Goal: Task Accomplishment & Management: Complete application form

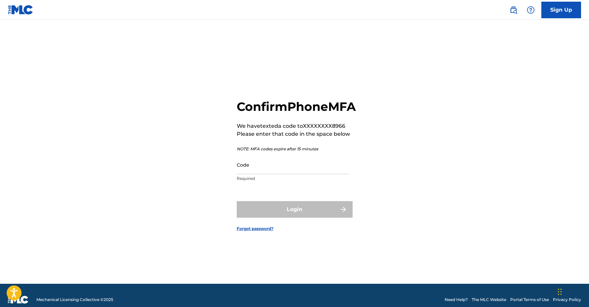
click at [276, 174] on input "Code" at bounding box center [293, 164] width 112 height 19
click at [343, 216] on div "Login" at bounding box center [295, 209] width 116 height 17
click at [342, 216] on div "Login" at bounding box center [295, 209] width 116 height 17
click at [272, 174] on input "Code" at bounding box center [293, 164] width 112 height 19
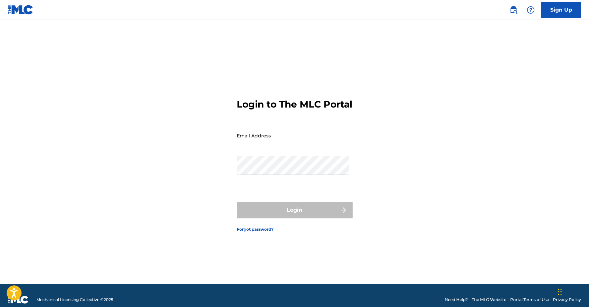
click at [290, 143] on input "Email Address" at bounding box center [293, 135] width 112 height 19
click at [249, 181] on div "Password" at bounding box center [293, 171] width 112 height 30
type input "[EMAIL_ADDRESS][DOMAIN_NAME]"
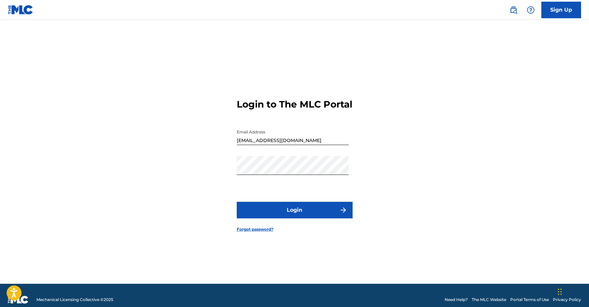
click at [309, 216] on button "Login" at bounding box center [295, 209] width 116 height 17
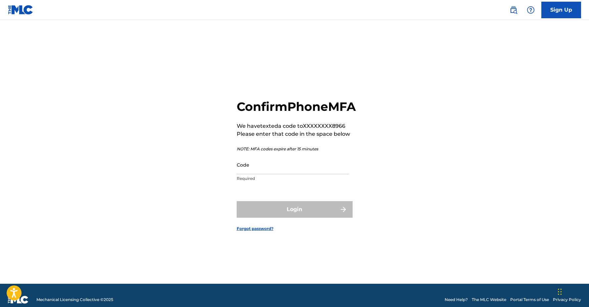
click at [295, 174] on input "Code" at bounding box center [293, 164] width 112 height 19
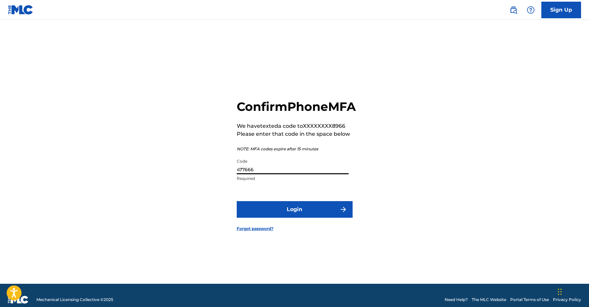
type input "477666"
click at [299, 217] on button "Login" at bounding box center [295, 209] width 116 height 17
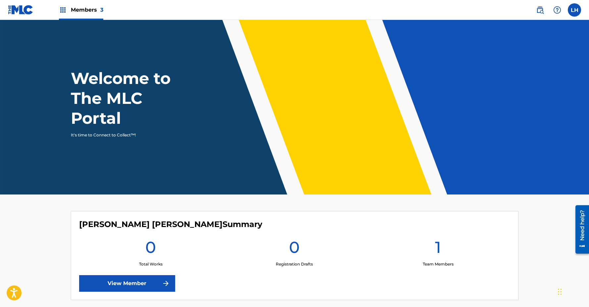
click at [24, 242] on main "Welcome to The MLC Portal It's time to Connect to Collect™! Isaiah Jacob Hardem…" at bounding box center [294, 260] width 589 height 481
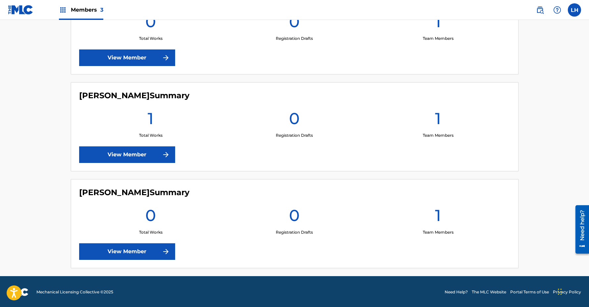
scroll to position [226, 0]
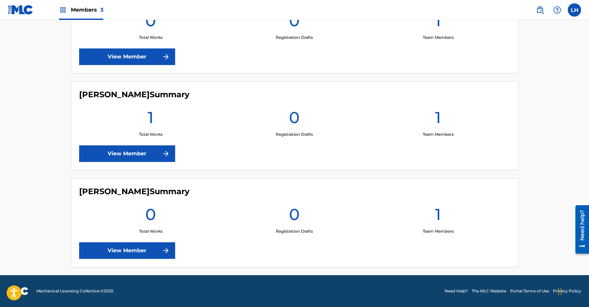
click at [167, 154] on img at bounding box center [166, 153] width 8 height 8
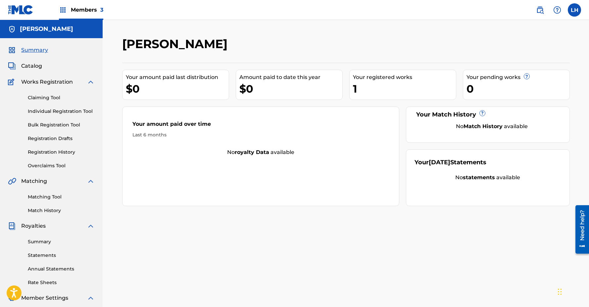
click at [364, 84] on div "1" at bounding box center [404, 88] width 103 height 15
click at [365, 78] on div "Your registered works" at bounding box center [404, 77] width 103 height 8
click at [37, 65] on span "Catalog" at bounding box center [31, 66] width 21 height 8
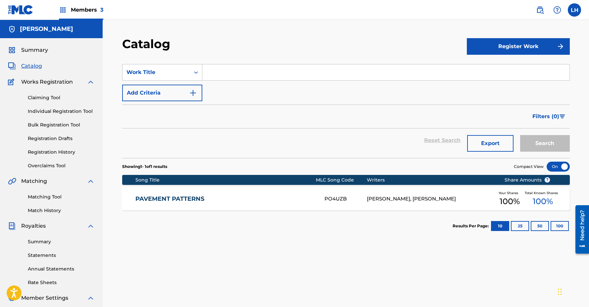
click at [509, 47] on button "Register Work" at bounding box center [518, 46] width 103 height 17
click at [502, 66] on link "Individual" at bounding box center [518, 68] width 103 height 16
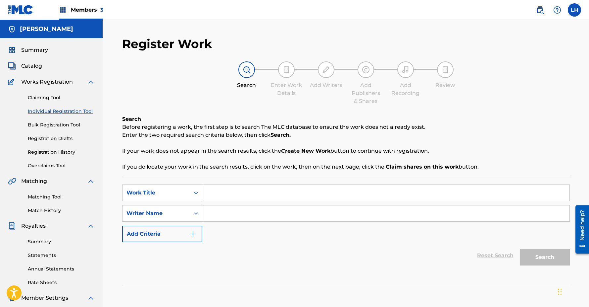
click at [369, 192] on input "Search Form" at bounding box center [385, 193] width 367 height 16
type input "Best Life"
click at [270, 211] on input "Search Form" at bounding box center [385, 213] width 367 height 16
click at [196, 214] on icon "Search Form" at bounding box center [196, 213] width 7 height 7
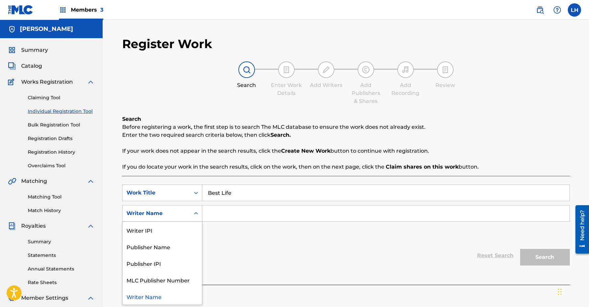
click at [196, 215] on icon "Search Form" at bounding box center [196, 213] width 7 height 7
click at [191, 215] on div "Search Form" at bounding box center [196, 213] width 12 height 12
click at [177, 231] on div "Writer IPI" at bounding box center [163, 229] width 80 height 17
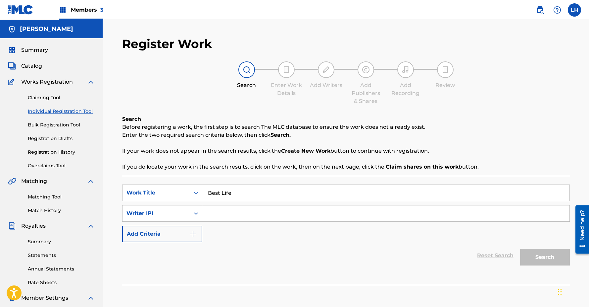
click at [234, 213] on input "Search Form" at bounding box center [385, 213] width 367 height 16
paste input "#482445835"
click at [212, 212] on input "#482445835" at bounding box center [385, 213] width 367 height 16
type input "482445835"
click at [194, 235] on img "Search Form" at bounding box center [193, 234] width 8 height 8
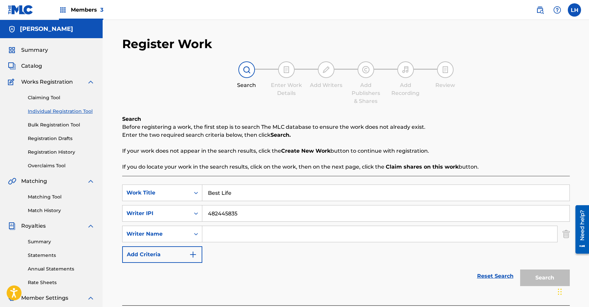
click at [366, 228] on input "Search Form" at bounding box center [379, 234] width 355 height 16
type input "[PERSON_NAME]"
click at [546, 278] on button "Search" at bounding box center [546, 277] width 50 height 17
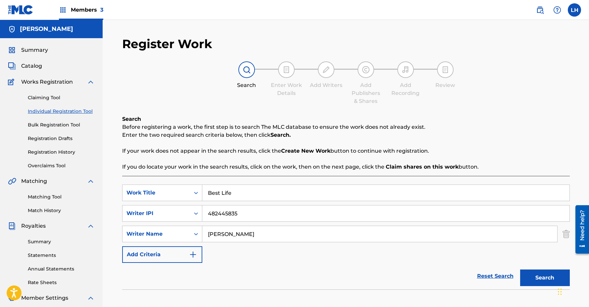
click at [484, 258] on div "SearchWithCriteriacdf1d64e-39bd-40ce-a5f0-ca2d91f9b2d8 Work Title Best Life Sea…" at bounding box center [346, 223] width 448 height 78
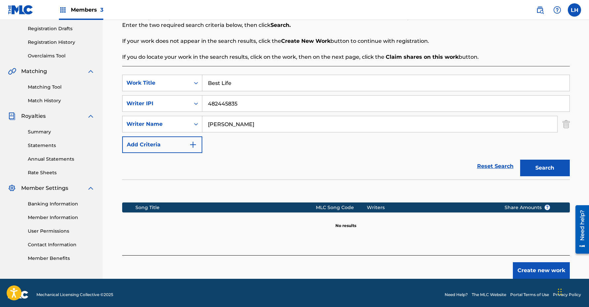
scroll to position [113, 0]
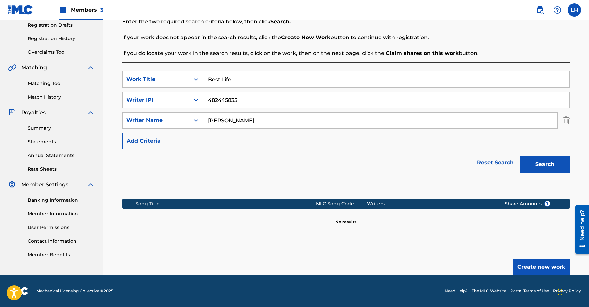
click at [553, 267] on button "Create new work" at bounding box center [541, 266] width 57 height 17
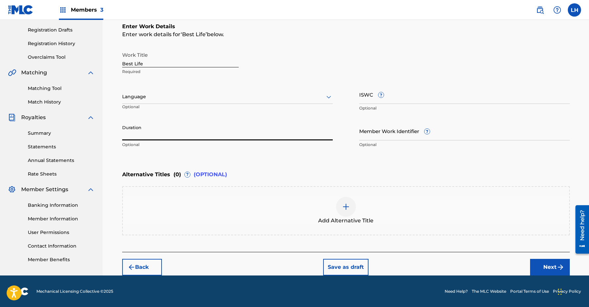
click at [293, 134] on input "Duration" at bounding box center [227, 130] width 211 height 19
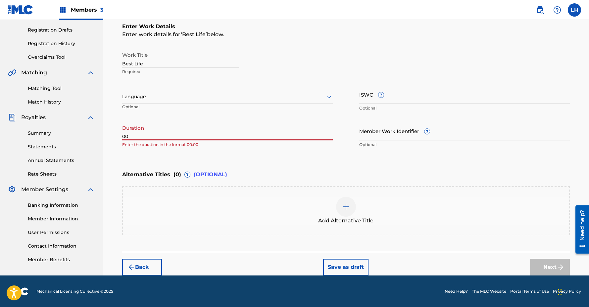
type input "0"
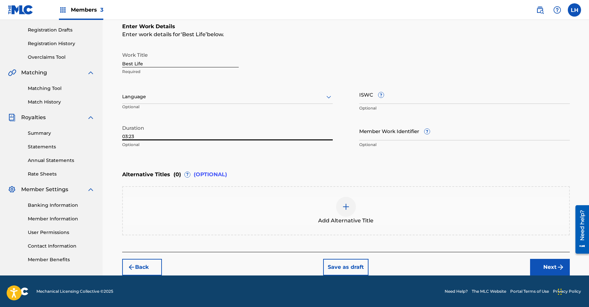
type input "03:23"
click at [259, 158] on div "Enter Work Details Enter work details for ‘ Best Life ’ below. Work Title Best …" at bounding box center [346, 87] width 448 height 160
click at [309, 164] on div "Enter Work Details Enter work details for ‘ Best Life ’ below. Work Title Best …" at bounding box center [346, 87] width 448 height 160
click at [543, 265] on button "Next" at bounding box center [551, 266] width 40 height 17
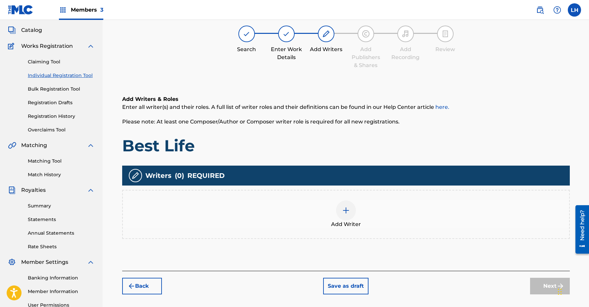
scroll to position [30, 0]
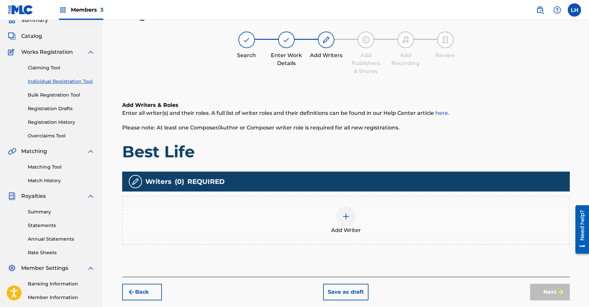
click at [341, 215] on div at bounding box center [346, 216] width 20 height 20
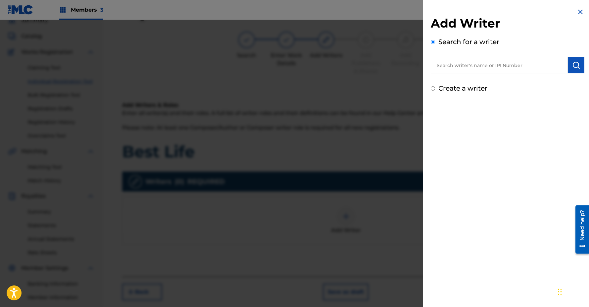
click at [528, 68] on input "text" at bounding box center [499, 65] width 137 height 17
paste input "#482445835"
click at [441, 65] on input "#482445835" at bounding box center [499, 65] width 137 height 17
type input "482445835"
click at [575, 63] on img "submit" at bounding box center [577, 65] width 8 height 8
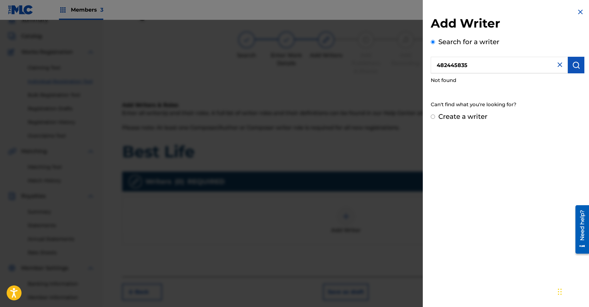
click at [434, 114] on input "Create a writer" at bounding box center [433, 116] width 4 height 4
radio input "false"
radio input "true"
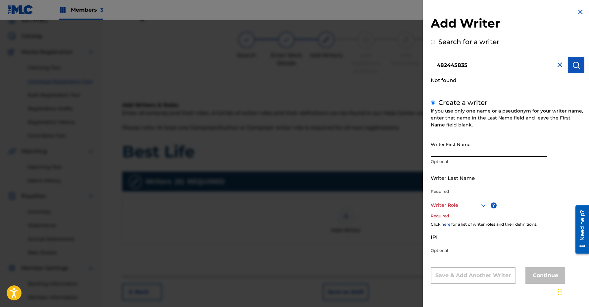
click at [461, 152] on input "Writer First Name" at bounding box center [489, 147] width 117 height 19
type input "[PERSON_NAME]"
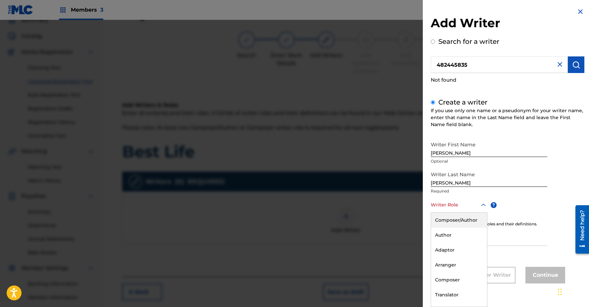
click at [480, 206] on icon at bounding box center [484, 205] width 8 height 8
click at [466, 220] on div "Composer/Author" at bounding box center [459, 219] width 56 height 15
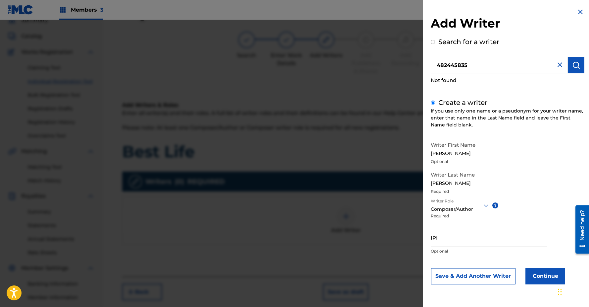
scroll to position [0, 0]
click at [465, 242] on input "IPI" at bounding box center [489, 237] width 117 height 19
paste input "#482445835"
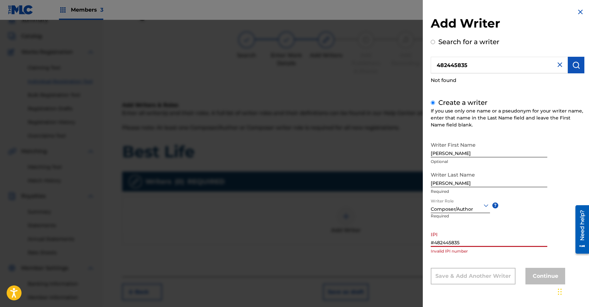
click at [435, 240] on input "#482445835" at bounding box center [489, 237] width 117 height 19
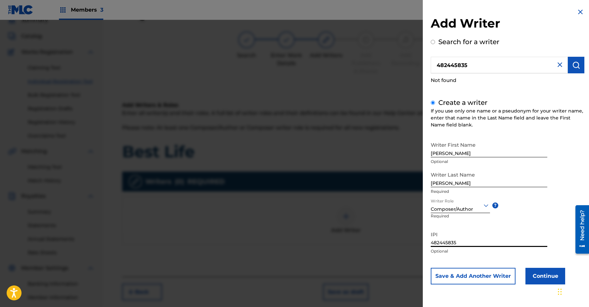
type input "482445835"
click at [540, 273] on button "Continue" at bounding box center [546, 275] width 40 height 17
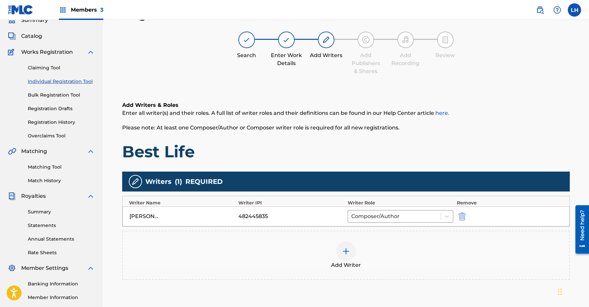
click at [347, 251] on img at bounding box center [346, 251] width 8 height 8
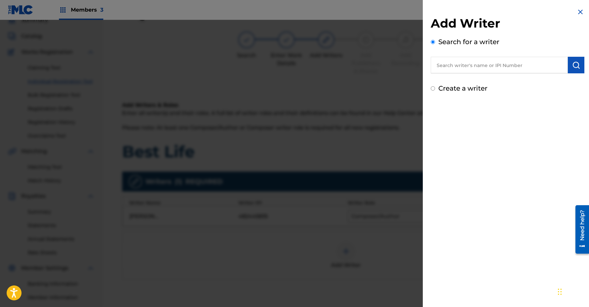
click at [434, 90] on input "Create a writer" at bounding box center [433, 88] width 4 height 4
radio input "false"
radio input "true"
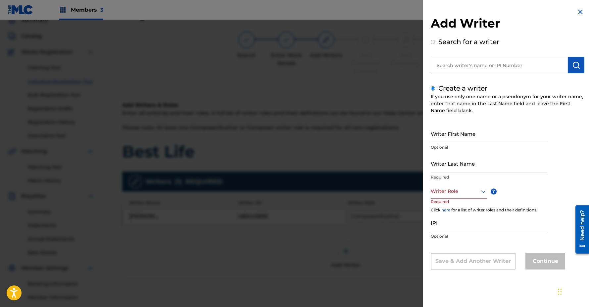
click at [449, 135] on input "Writer First Name" at bounding box center [489, 133] width 117 height 19
click at [466, 189] on div at bounding box center [459, 191] width 57 height 8
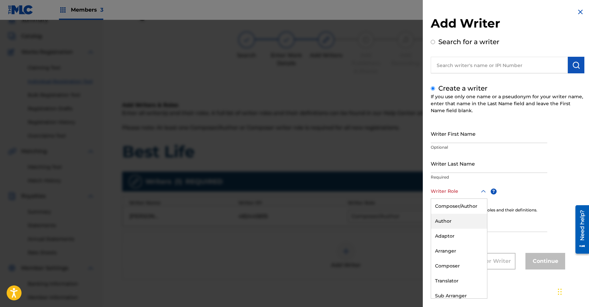
click at [460, 219] on div "Author" at bounding box center [459, 220] width 56 height 15
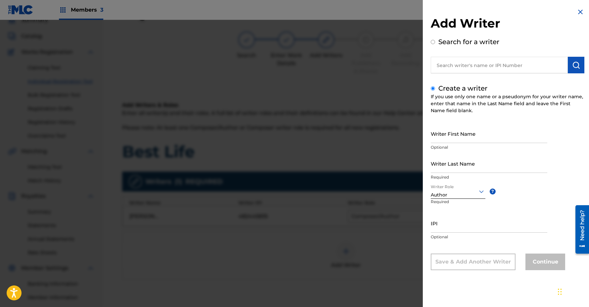
click at [471, 135] on input "Writer First Name" at bounding box center [489, 133] width 117 height 19
type input "[PERSON_NAME]"
click at [475, 166] on input "Writer Last Name" at bounding box center [489, 163] width 117 height 19
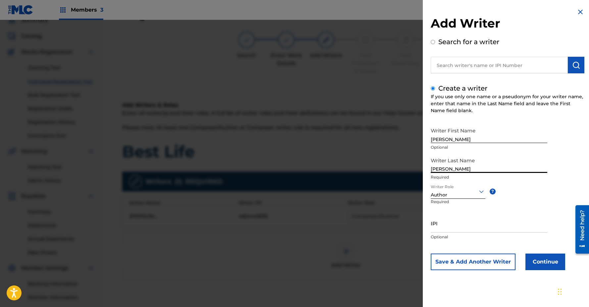
type input "[PERSON_NAME]"
click at [461, 228] on input "IPI" at bounding box center [489, 222] width 117 height 19
type input "340054507"
click at [539, 265] on button "Continue" at bounding box center [546, 261] width 40 height 17
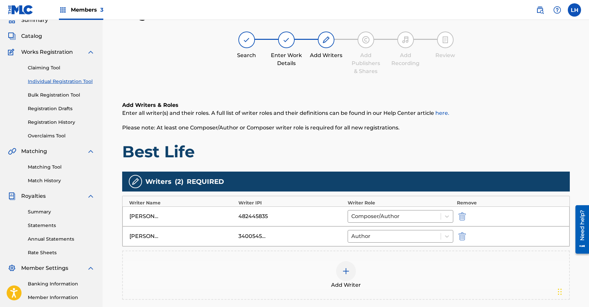
click at [586, 188] on div "Register Work Search Enter Work Details Add Writers Add Publishers & Shares Add…" at bounding box center [346, 172] width 487 height 364
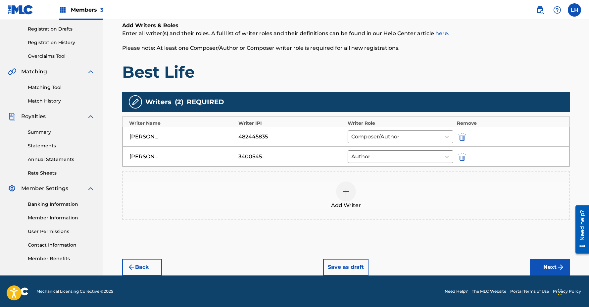
scroll to position [110, 0]
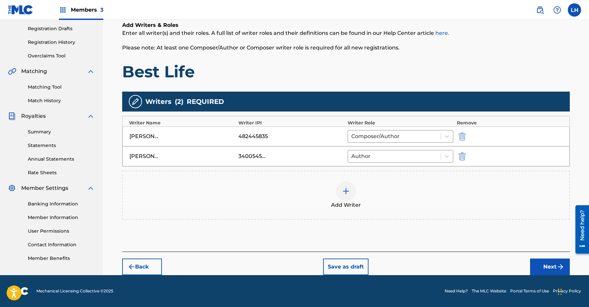
click at [545, 264] on button "Next" at bounding box center [551, 266] width 40 height 17
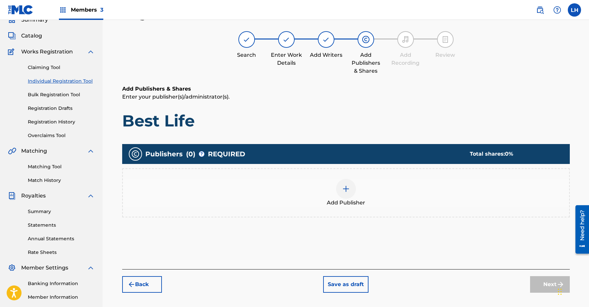
scroll to position [30, 0]
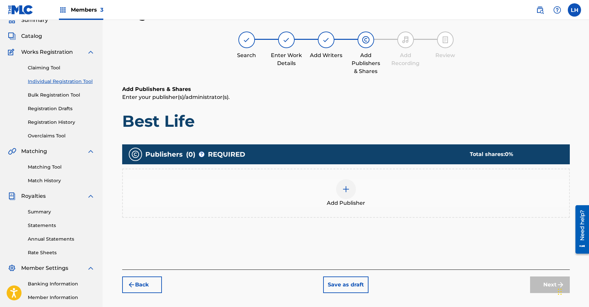
click at [342, 187] on img at bounding box center [346, 189] width 8 height 8
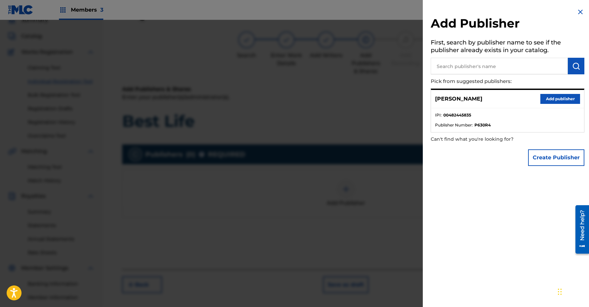
click at [557, 101] on button "Add publisher" at bounding box center [561, 99] width 40 height 10
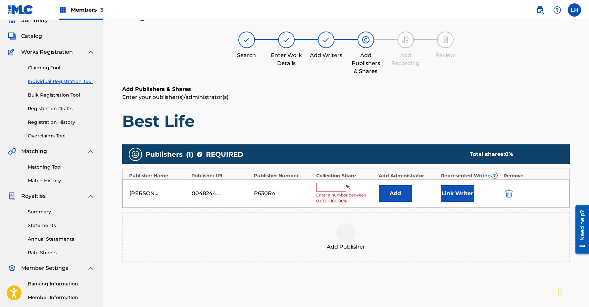
click at [507, 192] on img "submit" at bounding box center [509, 193] width 7 height 8
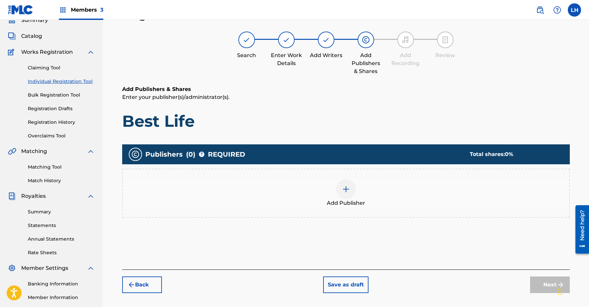
click at [349, 190] on img at bounding box center [346, 189] width 8 height 8
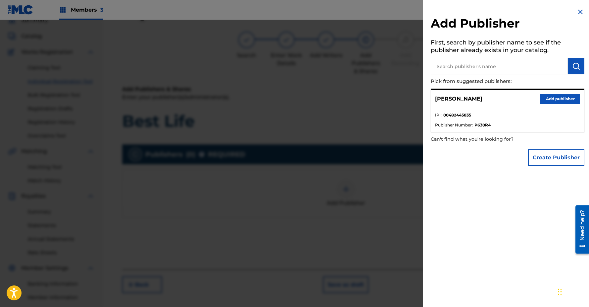
click at [488, 69] on input "text" at bounding box center [499, 66] width 137 height 17
click at [554, 160] on button "Create Publisher" at bounding box center [557, 157] width 56 height 17
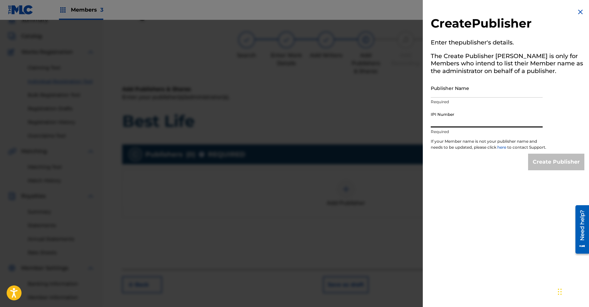
click at [471, 122] on input "IPI Number" at bounding box center [487, 117] width 112 height 19
paste input "583297119"
type input "583297119"
click at [457, 93] on input "Publisher Name" at bounding box center [487, 88] width 112 height 19
type input "HEADLINERZ AND LEGENDZEDUTAINMENT"
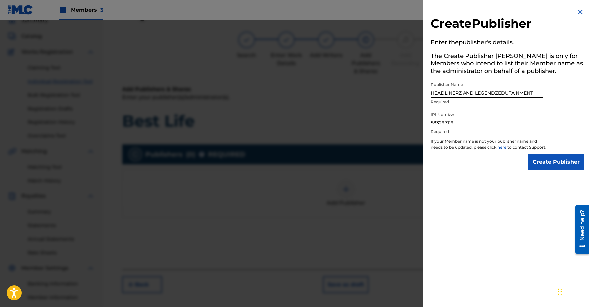
click at [543, 167] on input "Create Publisher" at bounding box center [557, 161] width 56 height 17
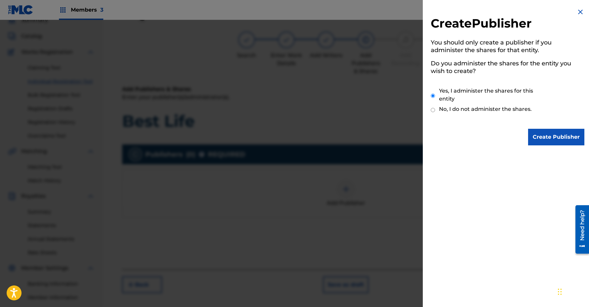
click at [552, 140] on input "Create Publisher" at bounding box center [557, 137] width 56 height 17
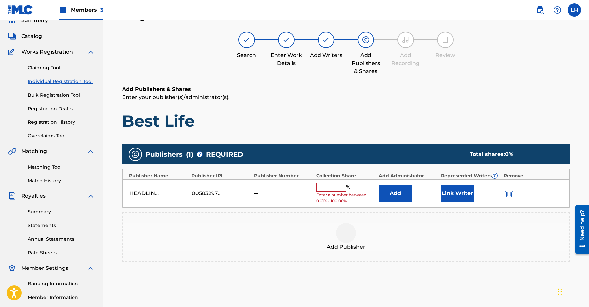
click at [339, 188] on input "text" at bounding box center [331, 187] width 30 height 9
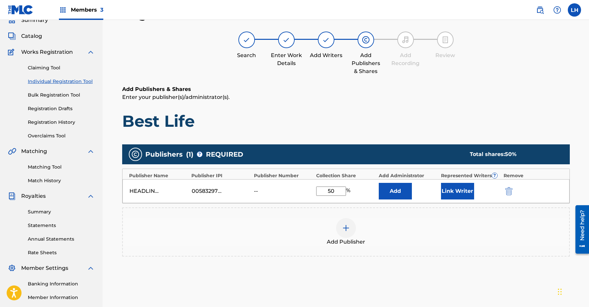
click at [454, 190] on button "Link Writer" at bounding box center [457, 191] width 33 height 17
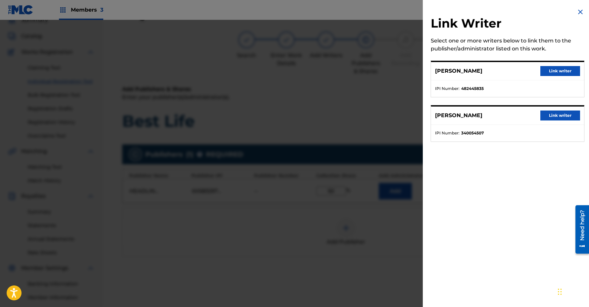
click at [565, 72] on button "Link writer" at bounding box center [561, 71] width 40 height 10
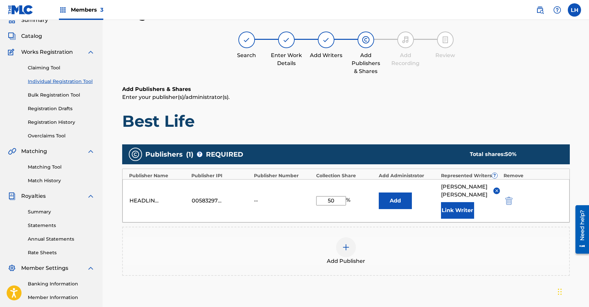
click at [345, 243] on img at bounding box center [346, 247] width 8 height 8
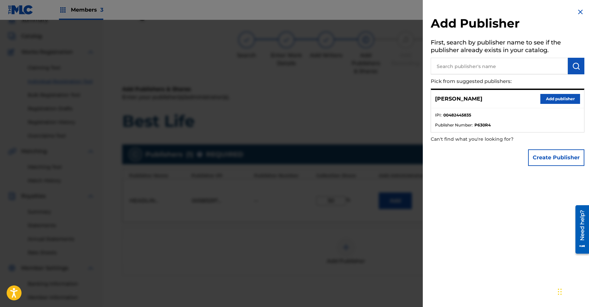
click at [580, 12] on img at bounding box center [581, 12] width 8 height 8
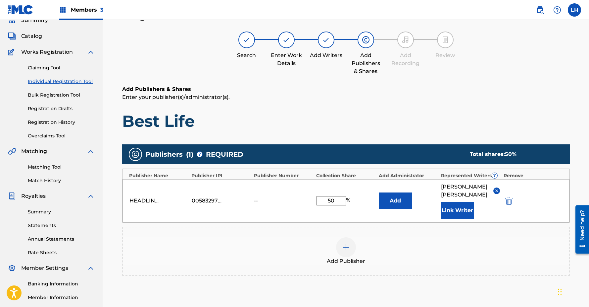
click at [453, 202] on button "Link Writer" at bounding box center [457, 210] width 33 height 17
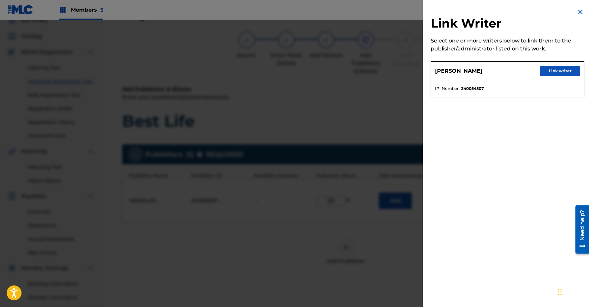
click at [549, 71] on button "Link writer" at bounding box center [561, 71] width 40 height 10
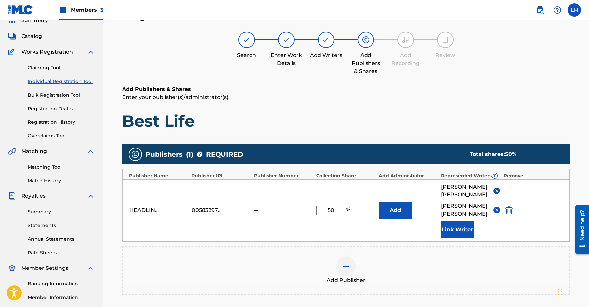
drag, startPoint x: 336, startPoint y: 201, endPoint x: 318, endPoint y: 202, distance: 17.6
click at [318, 205] on input "50" at bounding box center [331, 209] width 30 height 9
type input "100"
click at [575, 175] on div "Register Work Search Enter Work Details Add Writers Add Publishers & Shares Add…" at bounding box center [346, 188] width 464 height 363
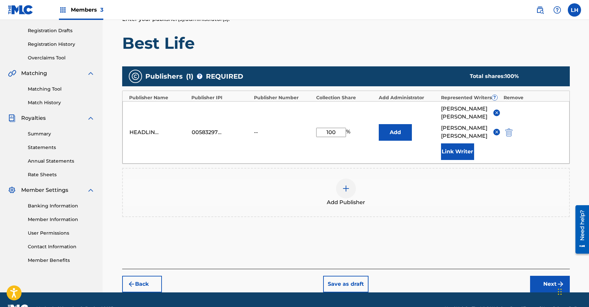
scroll to position [109, 0]
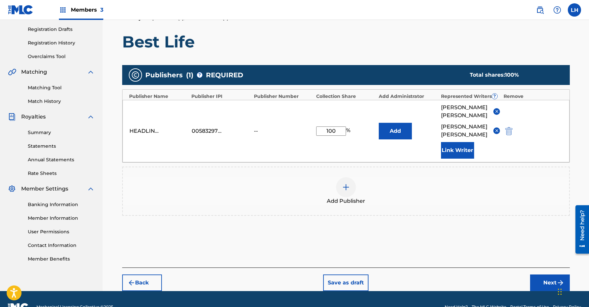
click at [547, 274] on button "Next" at bounding box center [551, 282] width 40 height 17
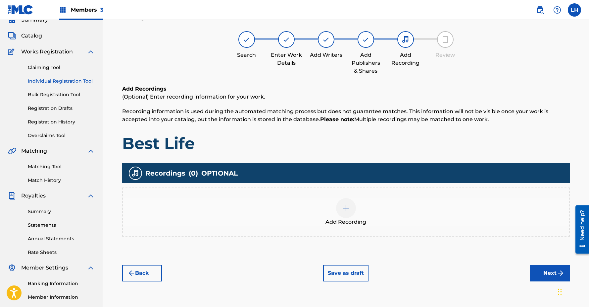
scroll to position [30, 0]
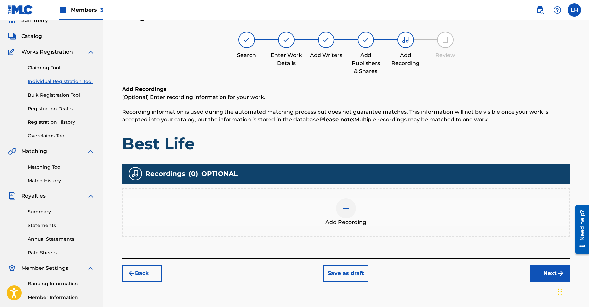
click at [346, 208] on img at bounding box center [346, 208] width 8 height 8
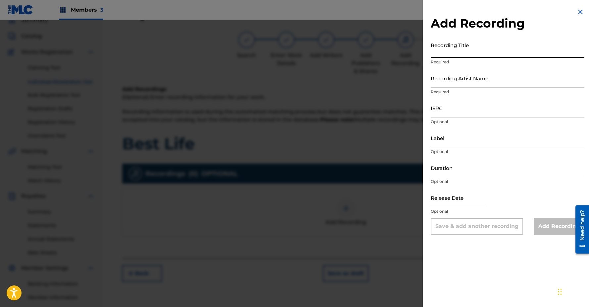
click at [458, 51] on input "Recording Title" at bounding box center [508, 48] width 154 height 19
type input "Best Life"
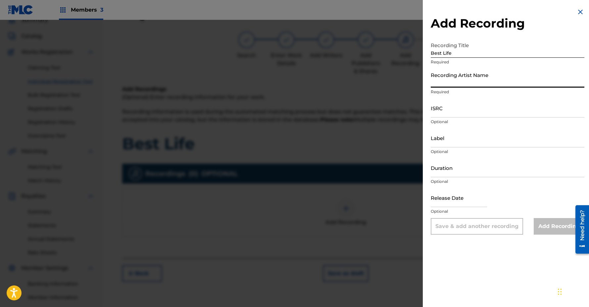
click at [482, 82] on input "Recording Artist Name" at bounding box center [508, 78] width 154 height 19
type input "Int [PERSON_NAME] , Rell"
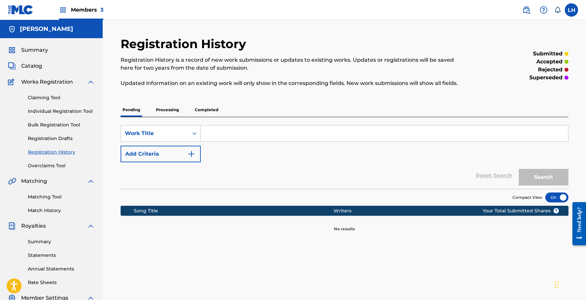
click at [52, 140] on link "Registration Drafts" at bounding box center [61, 138] width 67 height 7
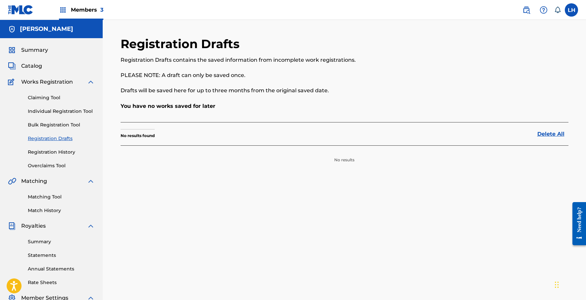
click at [43, 111] on link "Individual Registration Tool" at bounding box center [61, 111] width 67 height 7
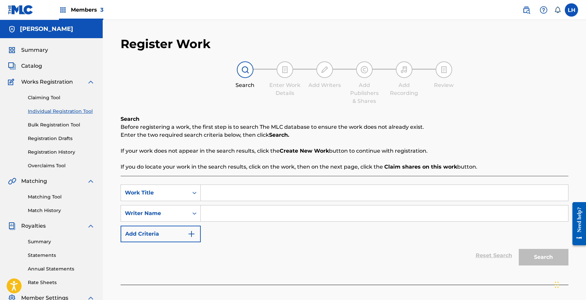
click at [412, 237] on div "SearchWithCriteriaa6388f40-019e-4ec9-8a1a-e630aff69524 Work Title SearchWithCri…" at bounding box center [345, 213] width 448 height 58
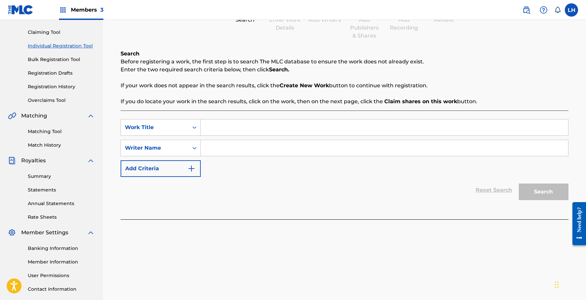
scroll to position [58, 0]
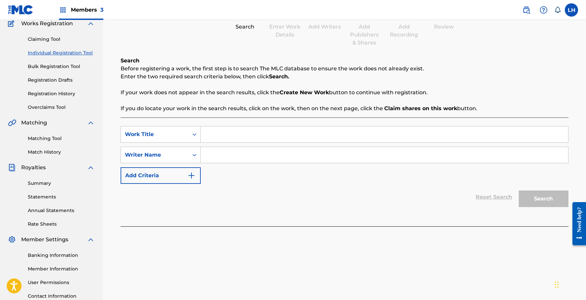
click at [409, 129] on input "Search Form" at bounding box center [384, 134] width 367 height 16
type input "vh"
click at [393, 158] on input "Search Form" at bounding box center [384, 155] width 367 height 16
type input "ih"
click at [544, 204] on button "Search" at bounding box center [544, 198] width 50 height 17
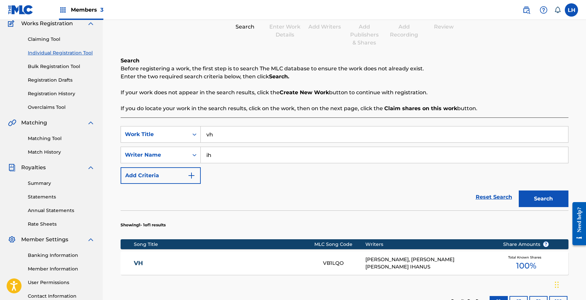
click at [486, 230] on section "Showing 1 - 1 of 1 results" at bounding box center [345, 223] width 448 height 26
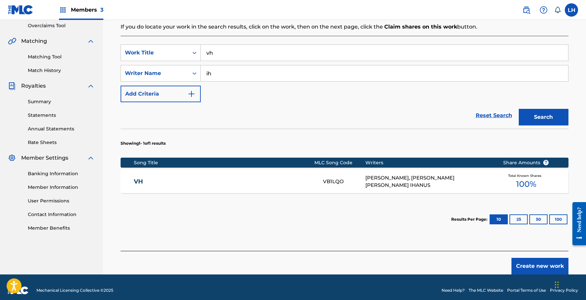
scroll to position [146, 0]
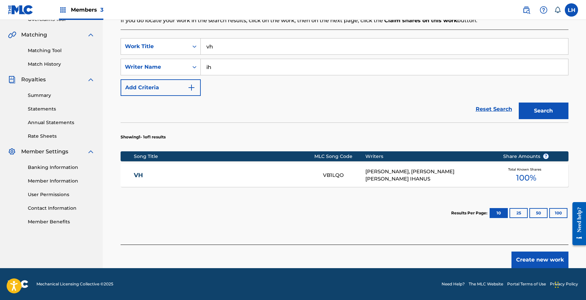
click at [536, 257] on button "Create new work" at bounding box center [540, 259] width 57 height 17
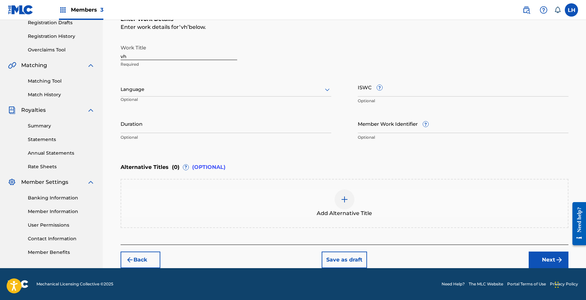
scroll to position [115, 0]
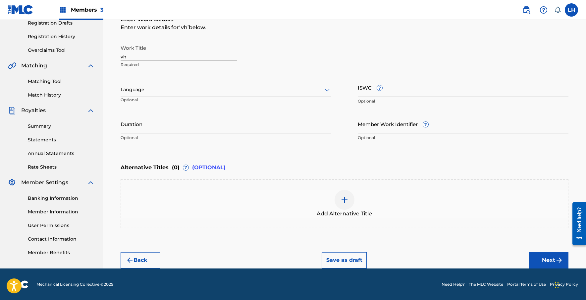
drag, startPoint x: 546, startPoint y: 258, endPoint x: 475, endPoint y: 171, distance: 112.8
click at [475, 171] on div "Register Work Search Enter Work Details Add Writers Add Publishers & Shares Add…" at bounding box center [345, 94] width 448 height 347
drag, startPoint x: 153, startPoint y: 55, endPoint x: 110, endPoint y: 55, distance: 43.1
click at [110, 55] on div "Register Work Search Enter Work Details Add Writers Add Publishers & Shares Add…" at bounding box center [344, 87] width 483 height 364
type input "Best Life"
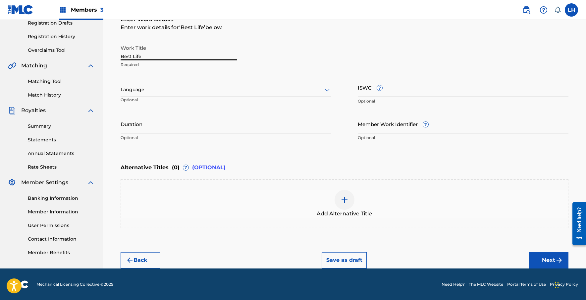
click at [228, 121] on input "Duration" at bounding box center [226, 123] width 211 height 19
type input "00:23"
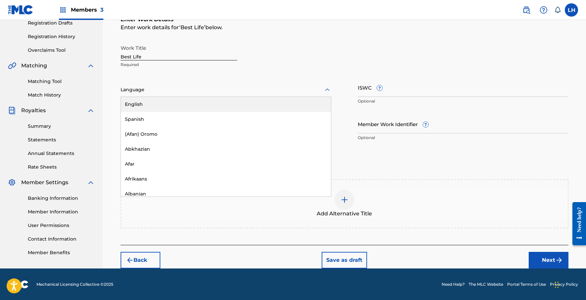
click at [247, 91] on div at bounding box center [226, 89] width 211 height 8
click at [246, 99] on div "English" at bounding box center [226, 104] width 210 height 15
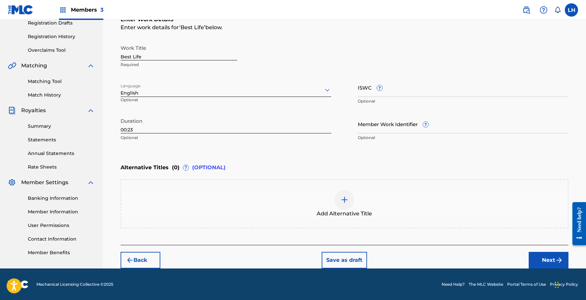
click at [274, 158] on div "Enter Work Details Enter work details for ‘ Best Life ’ below. Work Title Best …" at bounding box center [345, 80] width 448 height 160
click at [548, 257] on button "Next" at bounding box center [549, 260] width 40 height 17
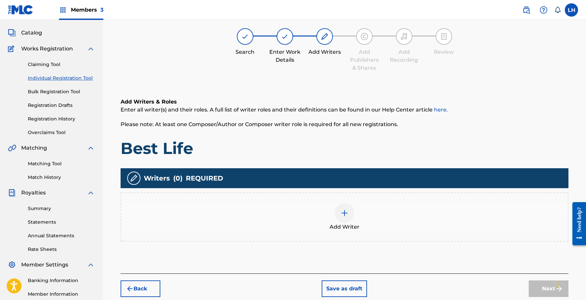
scroll to position [30, 0]
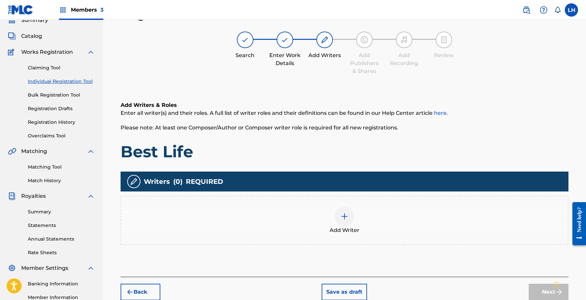
click at [347, 219] on img at bounding box center [345, 216] width 8 height 8
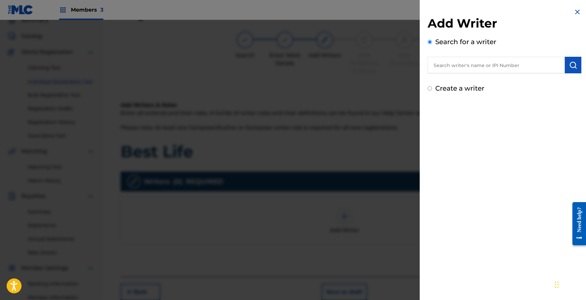
click at [429, 88] on input "Create a writer" at bounding box center [430, 88] width 4 height 4
radio input "false"
radio input "true"
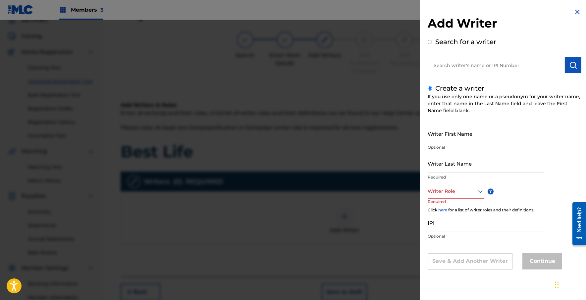
click at [457, 143] on div "Writer First Name Optional" at bounding box center [486, 139] width 117 height 30
click at [458, 136] on input "Writer First Name" at bounding box center [486, 133] width 117 height 19
type input "[PERSON_NAME]"
click at [450, 188] on div at bounding box center [456, 191] width 57 height 8
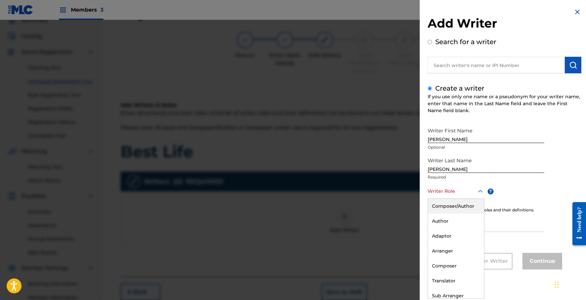
click at [452, 205] on div "Composer/Author" at bounding box center [456, 205] width 56 height 15
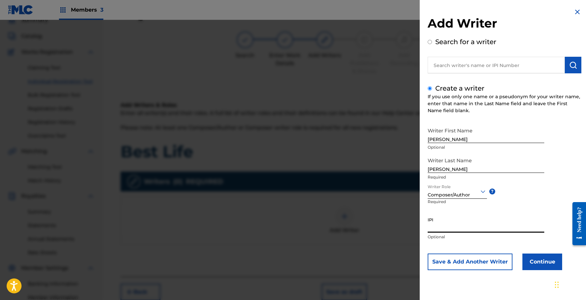
click at [445, 229] on input "IPI" at bounding box center [486, 222] width 117 height 19
paste input "482445835"
type input "482445835"
click at [533, 263] on button "Continue" at bounding box center [543, 261] width 40 height 17
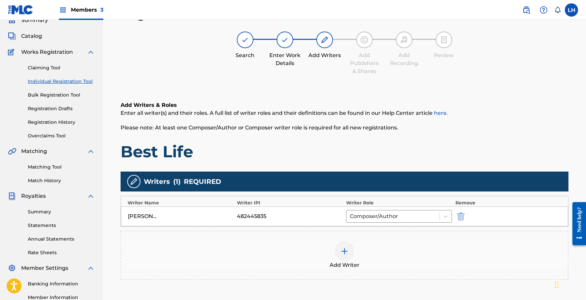
click at [347, 252] on img at bounding box center [345, 251] width 8 height 8
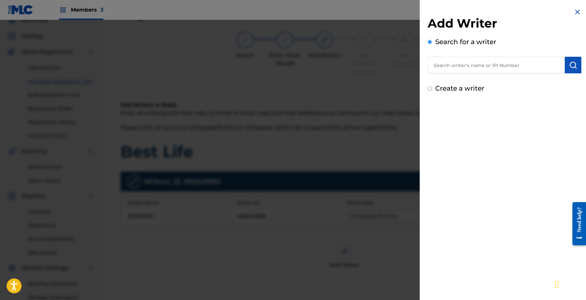
click at [430, 88] on input "Create a writer" at bounding box center [430, 88] width 4 height 4
radio input "false"
radio input "true"
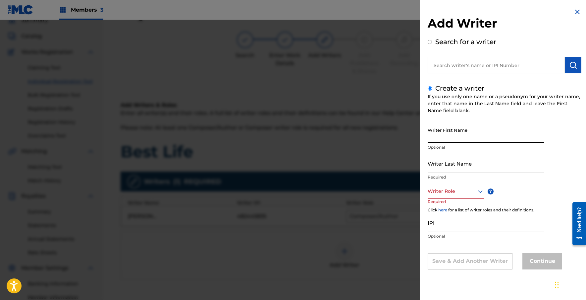
click at [442, 134] on input "Writer First Name" at bounding box center [486, 133] width 117 height 19
type input "[PERSON_NAME]"
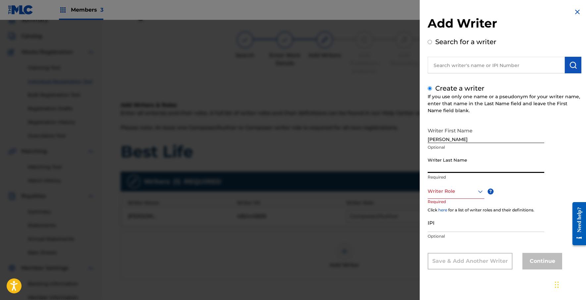
click at [460, 164] on input "Writer Last Name" at bounding box center [486, 163] width 117 height 19
type input "[PERSON_NAME]"
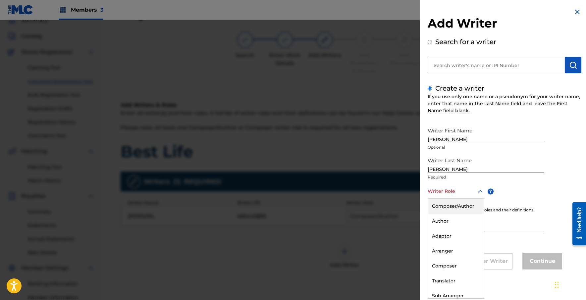
click at [473, 193] on div at bounding box center [456, 191] width 57 height 8
click at [458, 225] on div "Author" at bounding box center [456, 220] width 56 height 15
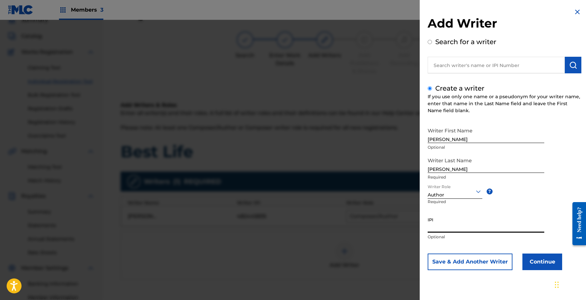
click at [450, 227] on input "IPI" at bounding box center [486, 222] width 117 height 19
paste input "340054507"
type input "340054507"
click at [534, 266] on button "Continue" at bounding box center [543, 261] width 40 height 17
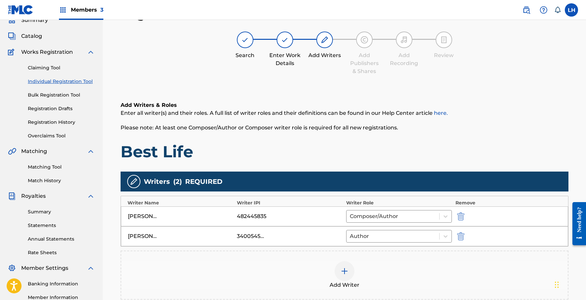
click at [576, 177] on div "Register Work Search Enter Work Details Add Writers Add Publishers & Shares Add…" at bounding box center [345, 181] width 464 height 348
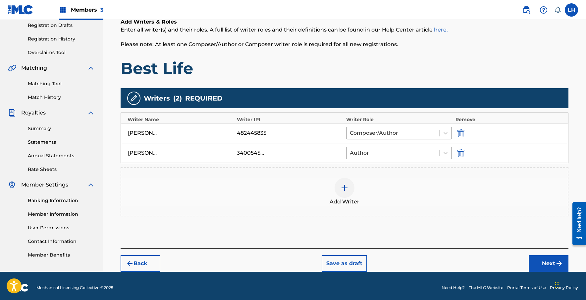
scroll to position [117, 0]
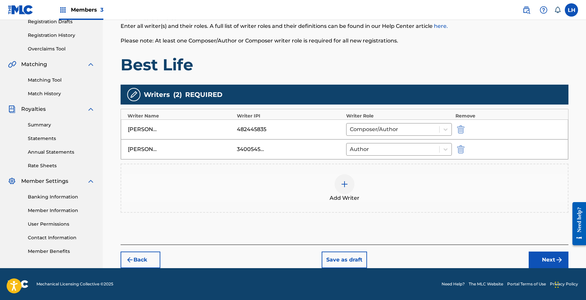
click at [546, 257] on button "Next" at bounding box center [549, 259] width 40 height 17
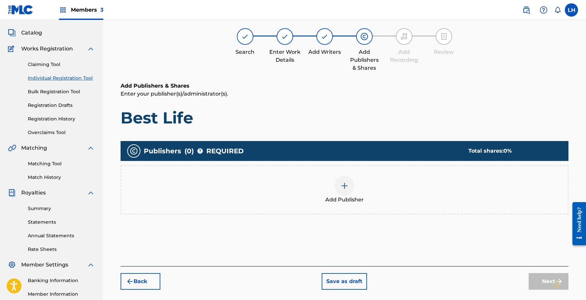
scroll to position [30, 0]
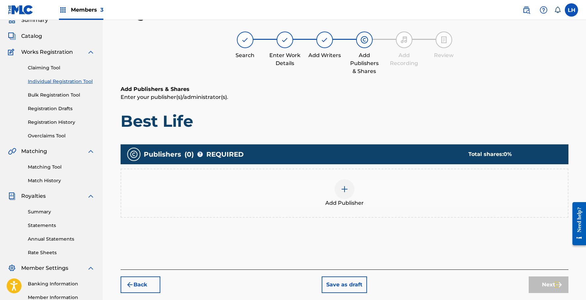
click at [344, 191] on img at bounding box center [345, 189] width 8 height 8
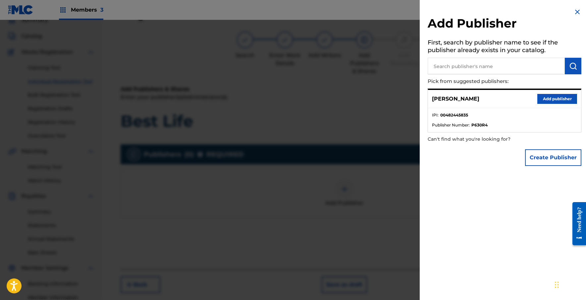
click at [555, 161] on button "Create Publisher" at bounding box center [553, 157] width 56 height 17
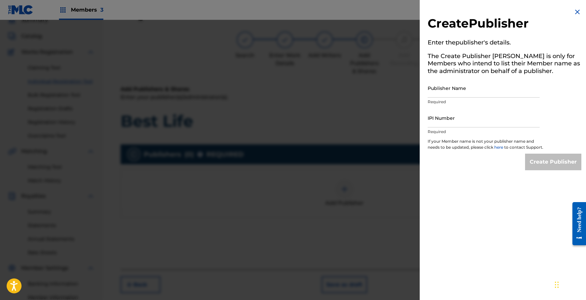
click at [461, 120] on input "IPI Number" at bounding box center [484, 117] width 112 height 19
paste input "583297119"
type input "583297119"
click at [469, 90] on input "Publisher Name" at bounding box center [484, 88] width 112 height 19
type input "HEADLINERZ AND LEGENDZEDUTAINMENT"
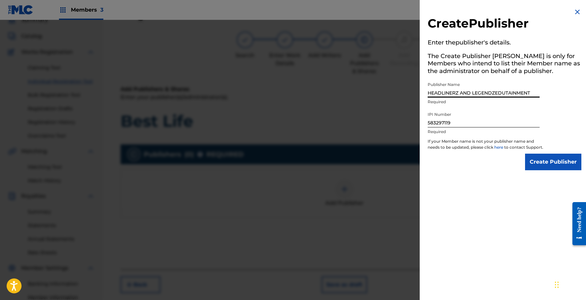
click at [545, 163] on input "Create Publisher" at bounding box center [553, 161] width 56 height 17
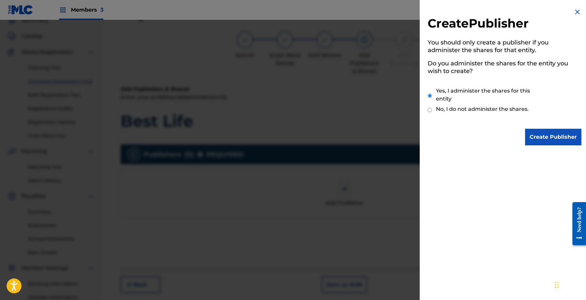
click at [553, 139] on input "Create Publisher" at bounding box center [553, 137] width 56 height 17
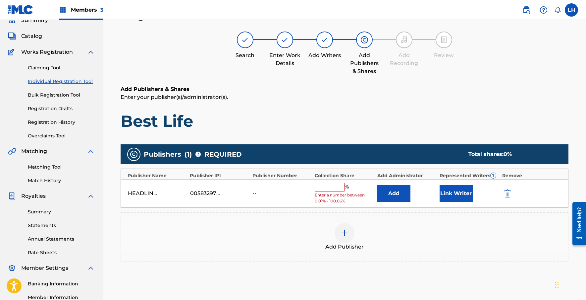
click at [329, 186] on input "text" at bounding box center [330, 187] width 30 height 9
type input "100"
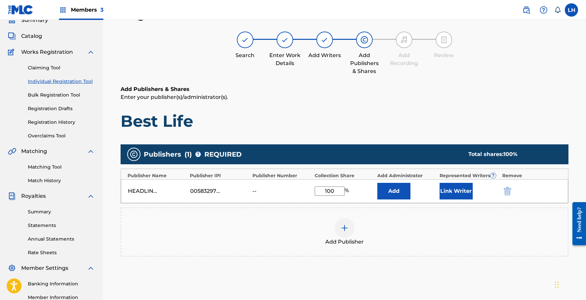
click at [580, 157] on div "Register Work Search Enter Work Details Add Writers Add Publishers & Shares Add…" at bounding box center [344, 169] width 483 height 359
click at [457, 194] on button "Link Writer" at bounding box center [456, 191] width 33 height 17
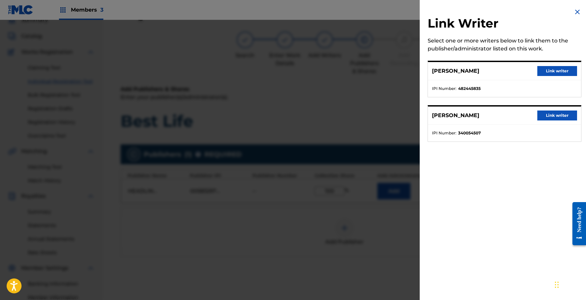
click at [549, 70] on button "Link writer" at bounding box center [557, 71] width 40 height 10
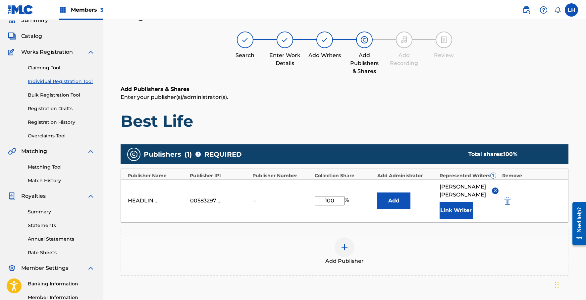
click at [452, 202] on button "Link Writer" at bounding box center [456, 210] width 33 height 17
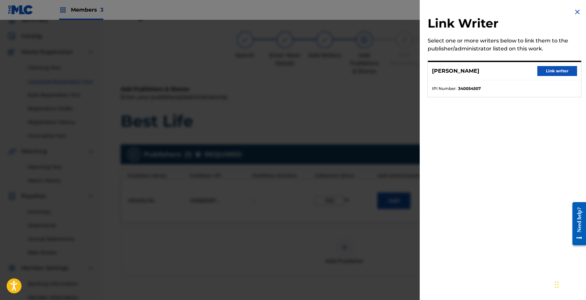
click at [561, 70] on button "Link writer" at bounding box center [557, 71] width 40 height 10
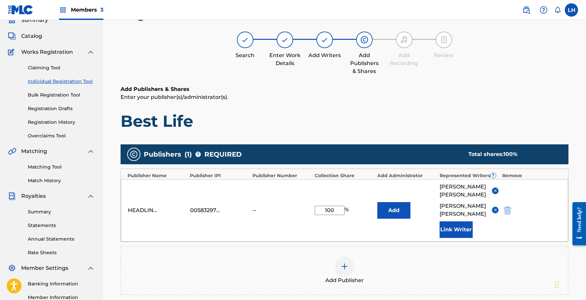
click at [574, 98] on div "Register Work Search Enter Work Details Add Writers Add Publishers & Shares Add…" at bounding box center [345, 188] width 464 height 363
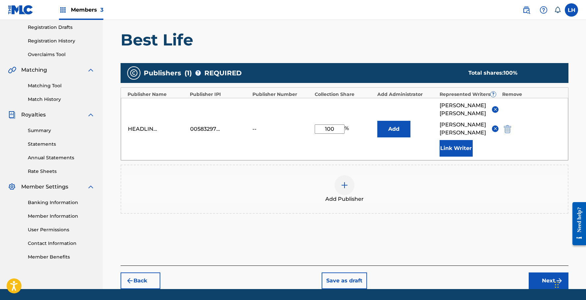
scroll to position [116, 0]
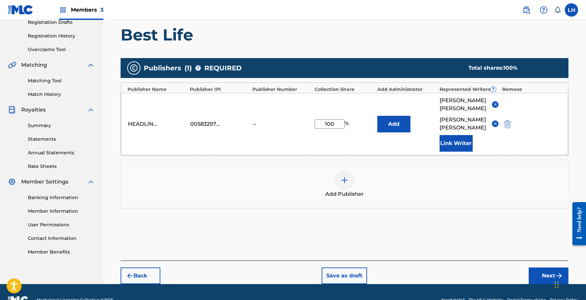
click at [542, 267] on button "Next" at bounding box center [549, 275] width 40 height 17
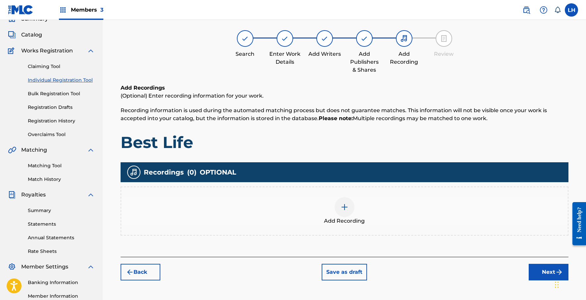
scroll to position [30, 0]
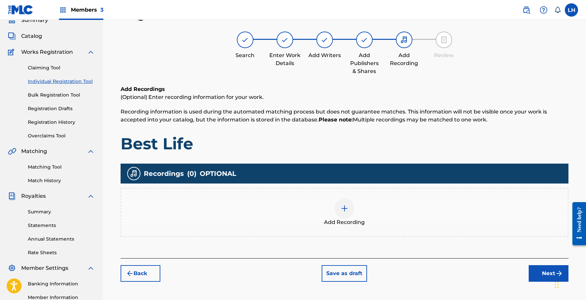
click at [343, 208] on img at bounding box center [345, 208] width 8 height 8
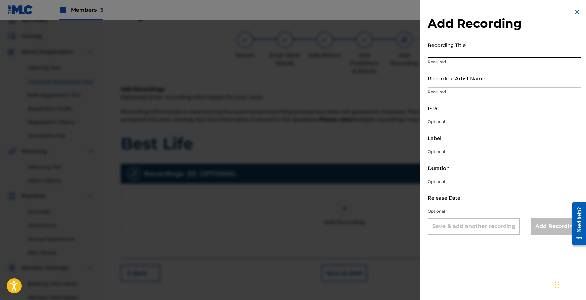
click at [472, 49] on input "Recording Title" at bounding box center [505, 48] width 154 height 19
type input "Best Life"
click at [453, 108] on input "ISRC" at bounding box center [505, 107] width 154 height 19
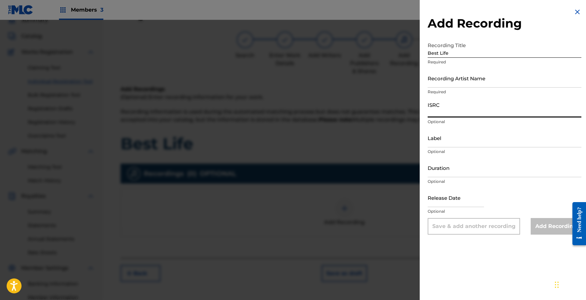
paste input "AUMEV2592934"
type input "AUMEV2592934"
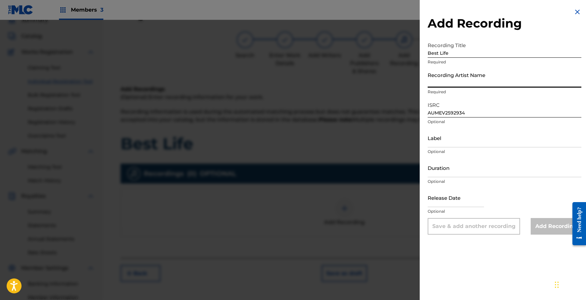
click at [480, 80] on input "Recording Artist Name" at bounding box center [505, 78] width 154 height 19
type input "Int [PERSON_NAME] , Rell"
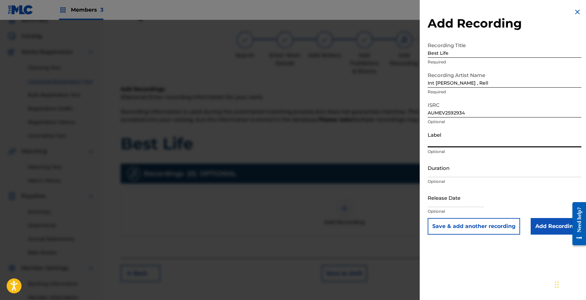
click at [475, 143] on input "Label" at bounding box center [505, 137] width 154 height 19
type input "Headlinerz & Legendz Edutainment"
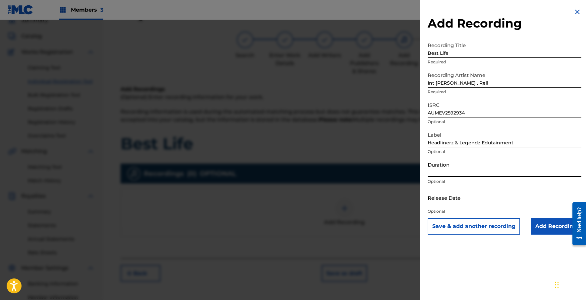
click at [474, 173] on input "Duration" at bounding box center [505, 167] width 154 height 19
type input "03:23"
click at [449, 197] on input "text" at bounding box center [456, 197] width 56 height 19
select select "7"
select select "2025"
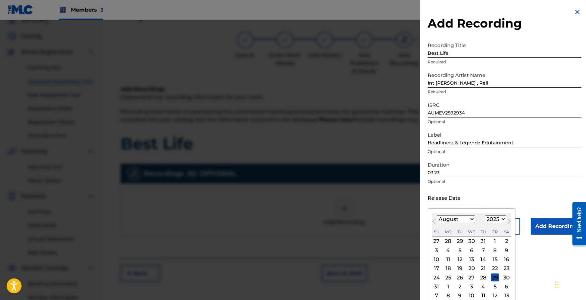
type input "[DATE]"
select select "5"
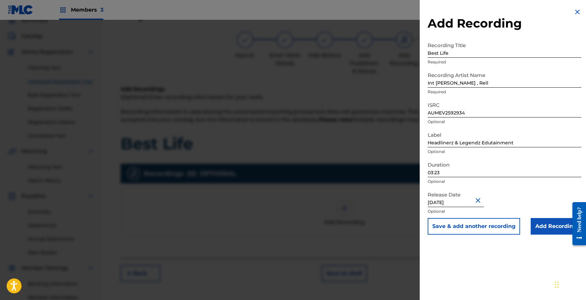
click at [513, 183] on p "Optional" at bounding box center [505, 181] width 154 height 6
click at [500, 226] on button "Save & add another recording" at bounding box center [474, 226] width 92 height 17
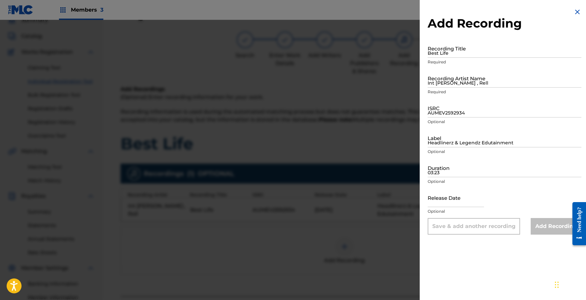
click at [464, 53] on input "Best Life" at bounding box center [505, 48] width 154 height 19
type input "Stay Real"
click at [480, 82] on input "Int [PERSON_NAME] , Rell" at bounding box center [505, 78] width 154 height 19
type input "Int [PERSON_NAME] , Rell"
click at [455, 198] on input "text" at bounding box center [456, 197] width 56 height 19
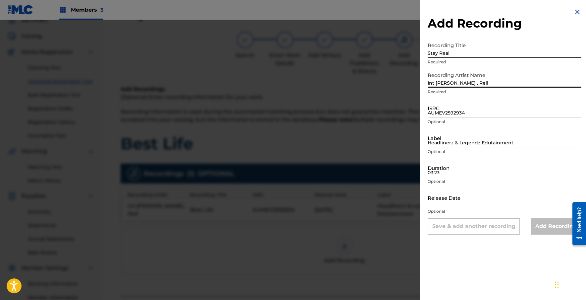
select select "7"
select select "2025"
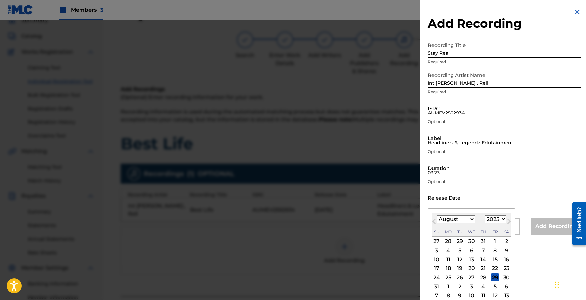
type input "[DATE]"
select select "5"
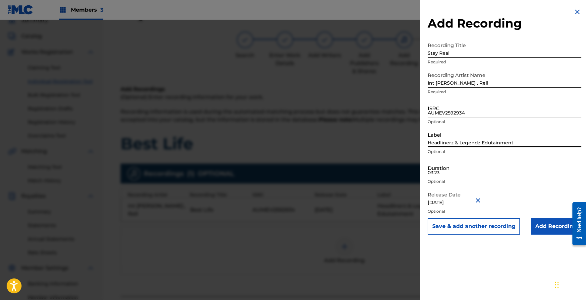
click at [460, 137] on input "Headlinerz & Legendz Edutainment" at bounding box center [505, 137] width 154 height 19
type input "Headlinerz & Legendz Edutainment"
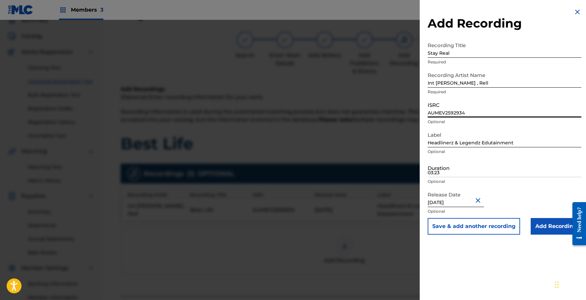
click at [451, 114] on input "AUMEV2592934" at bounding box center [505, 107] width 154 height 19
paste input "GBT2502018"
type input "AUGBT2502018"
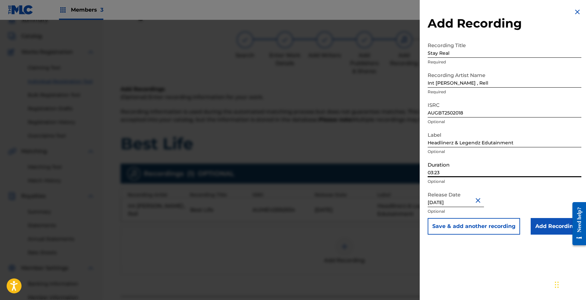
click at [485, 170] on input "03:23" at bounding box center [505, 167] width 154 height 19
type input "02:55"
click at [547, 229] on input "Add Recording" at bounding box center [556, 226] width 51 height 17
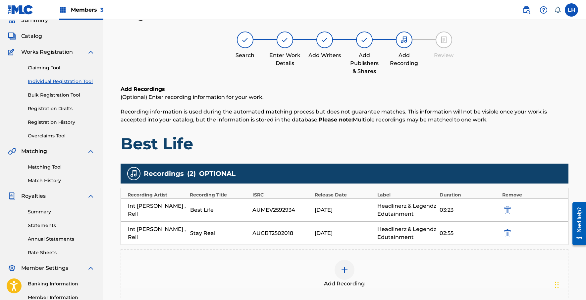
click at [563, 141] on h1 "Best Life" at bounding box center [345, 144] width 448 height 20
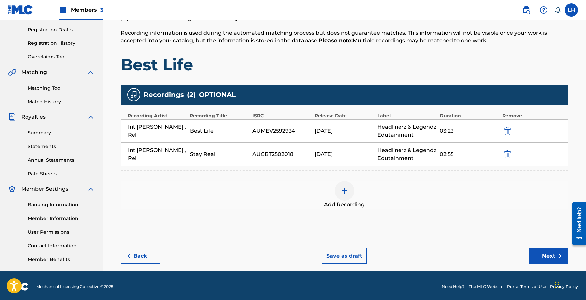
scroll to position [111, 0]
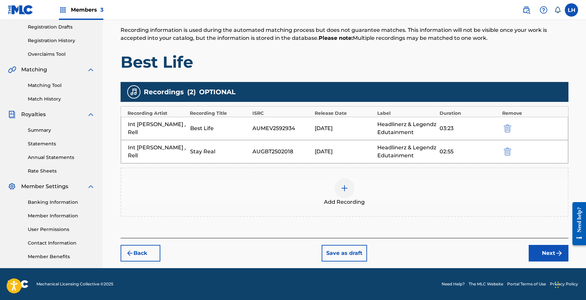
click at [551, 249] on button "Next" at bounding box center [549, 253] width 40 height 17
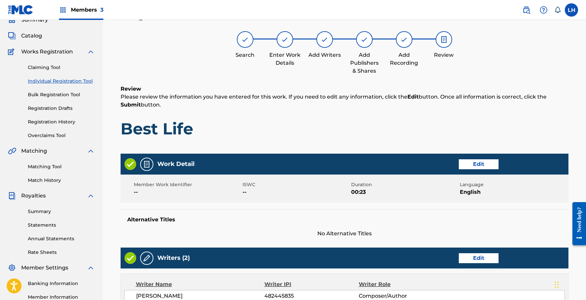
scroll to position [30, 0]
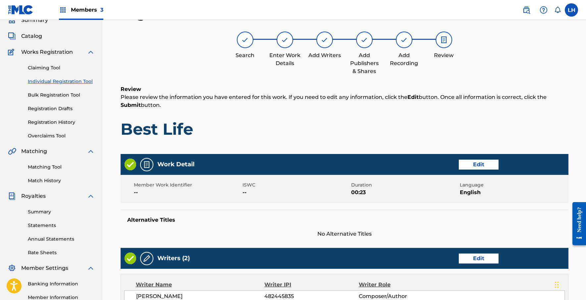
click at [577, 137] on div "Register Work Search Enter Work Details Add Writers Add Publishers & Shares Add…" at bounding box center [344, 259] width 483 height 538
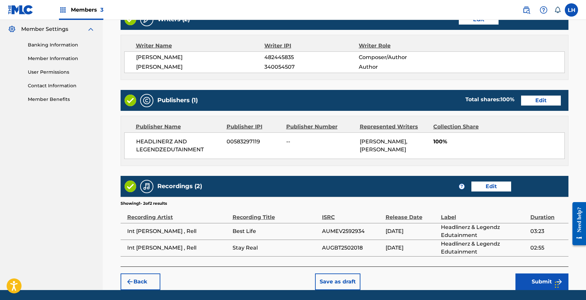
scroll to position [289, 0]
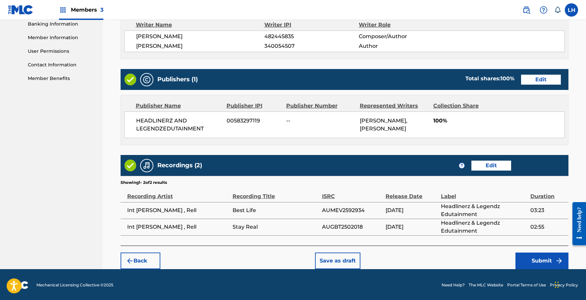
click at [539, 262] on button "Submit" at bounding box center [542, 260] width 53 height 17
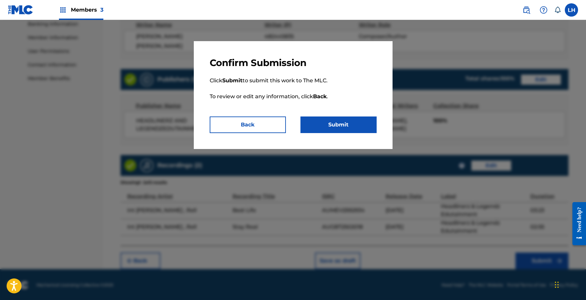
click at [352, 134] on div "Confirm Submission Click Submit to submit this work to The MLC. To review or ed…" at bounding box center [293, 95] width 199 height 108
click at [347, 124] on button "Submit" at bounding box center [339, 124] width 76 height 17
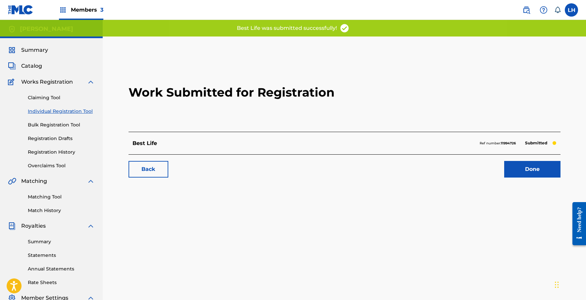
click at [537, 168] on link "Done" at bounding box center [532, 169] width 56 height 17
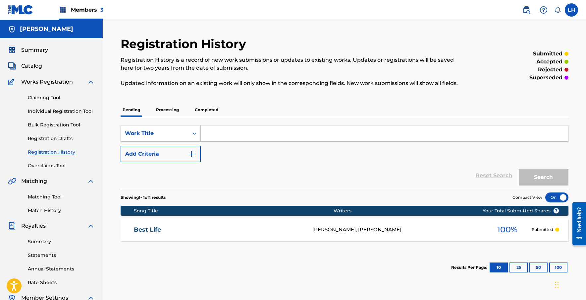
click at [580, 137] on div "Registration History Registration History is a record of new work submissions o…" at bounding box center [344, 199] width 483 height 359
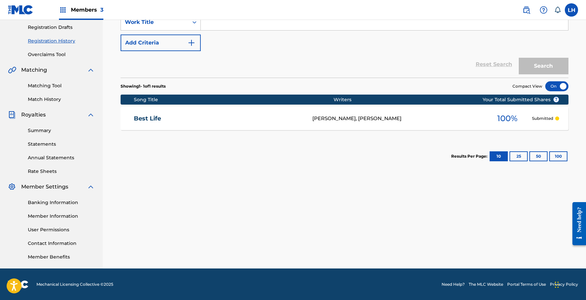
scroll to position [111, 0]
